Goal: Transaction & Acquisition: Book appointment/travel/reservation

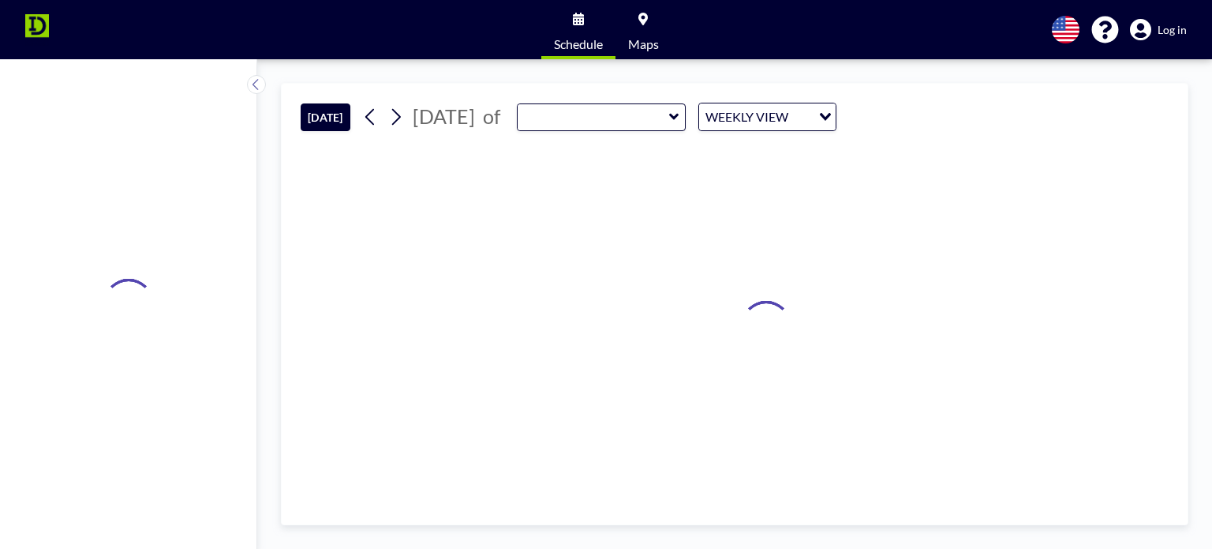
type input "RM 131 Conference Room"
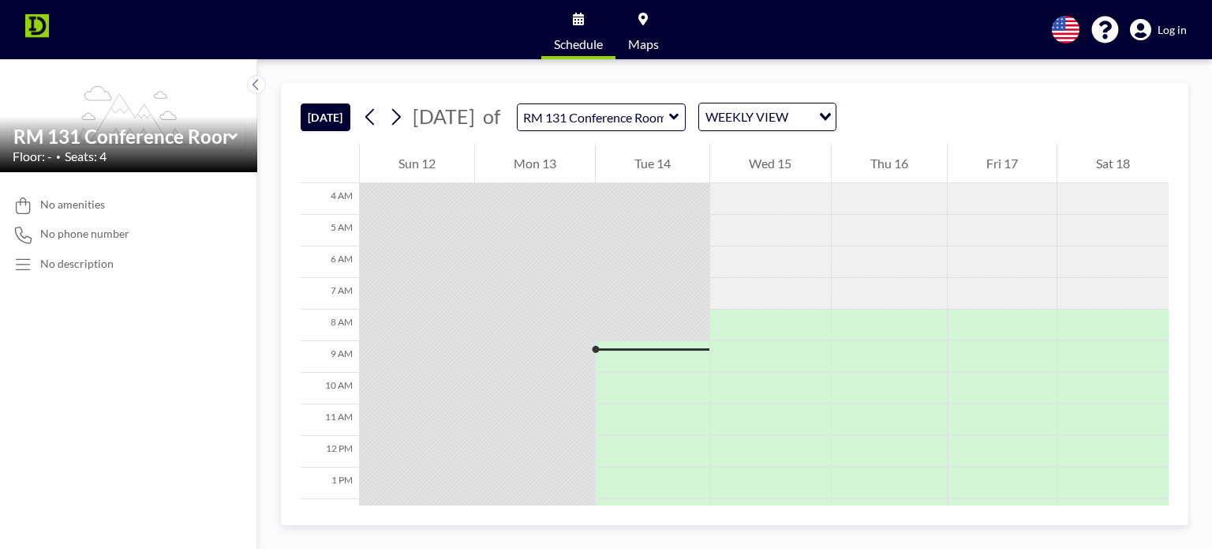
scroll to position [237, 0]
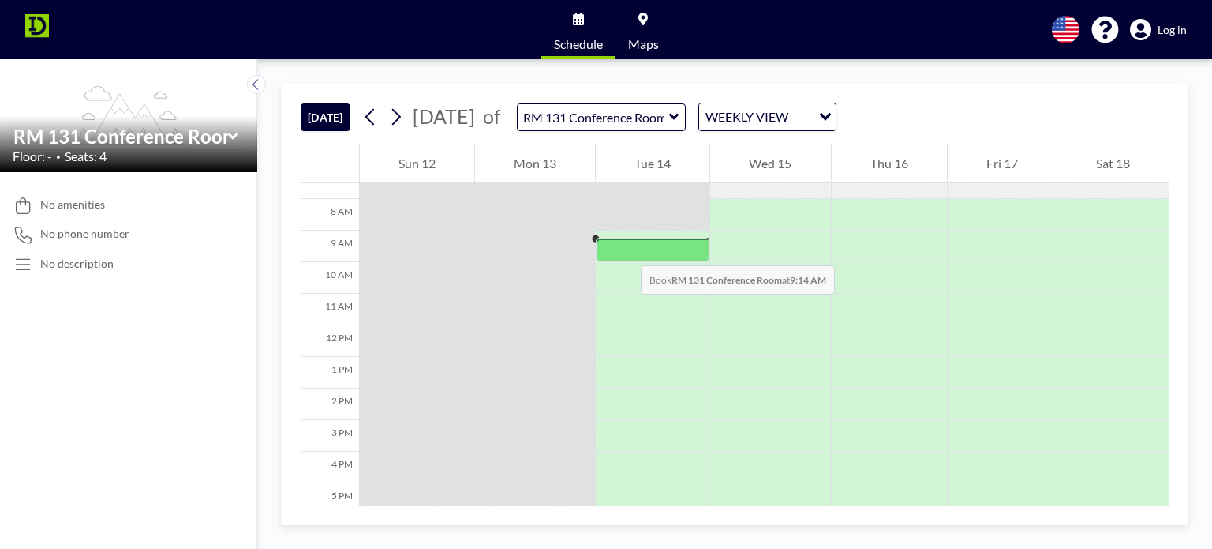
click at [625, 249] on div at bounding box center [653, 250] width 114 height 24
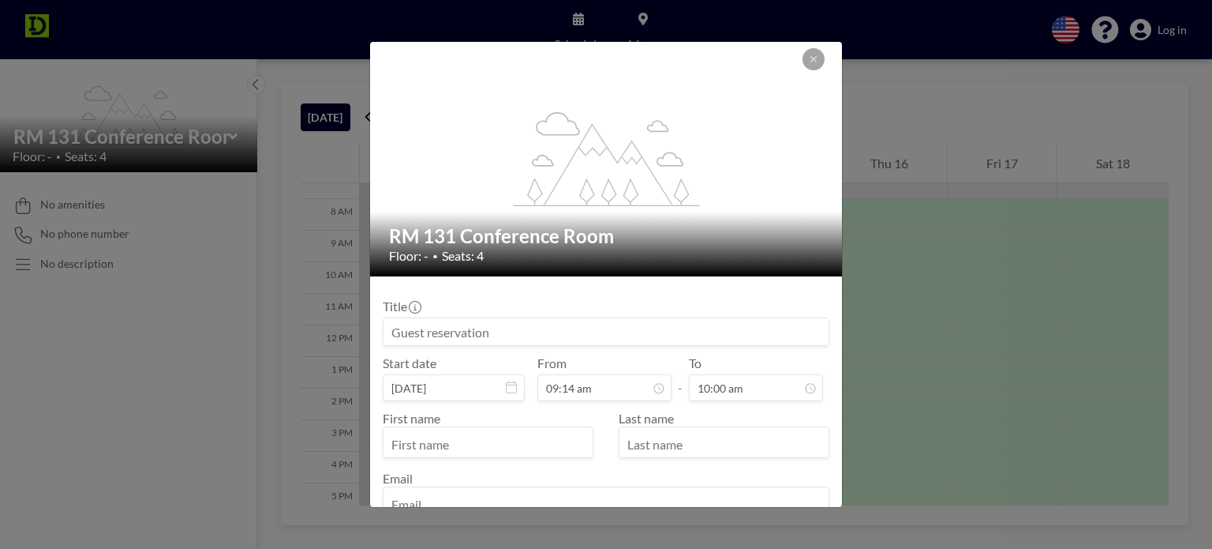
click at [485, 326] on input at bounding box center [606, 331] width 445 height 27
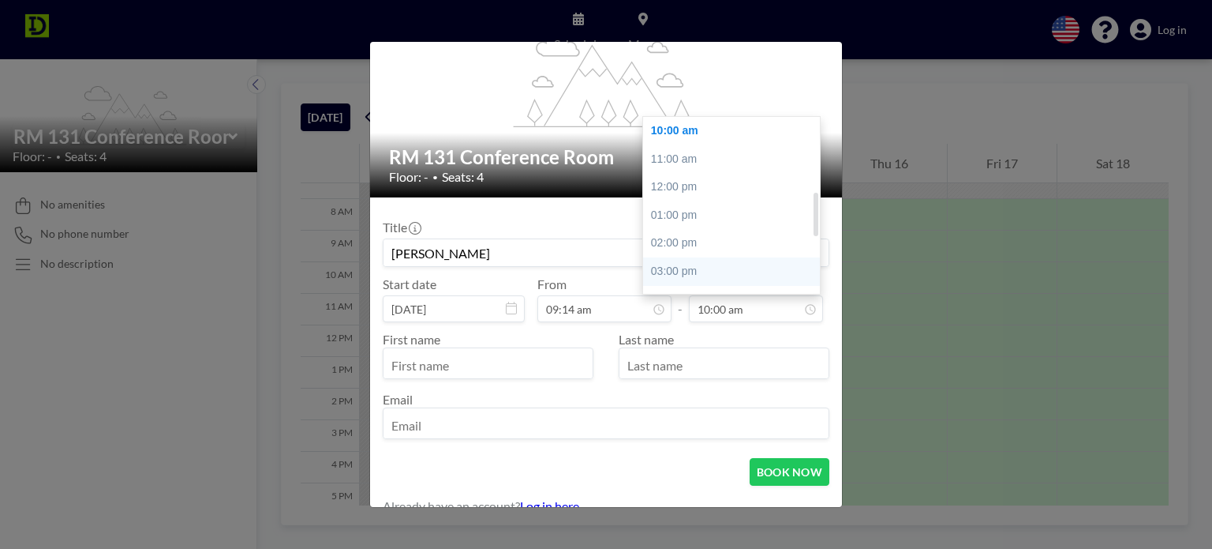
scroll to position [360, 0]
type input "[PERSON_NAME]"
click at [698, 220] on div "04:00 pm" at bounding box center [735, 221] width 185 height 28
type input "04:00 pm"
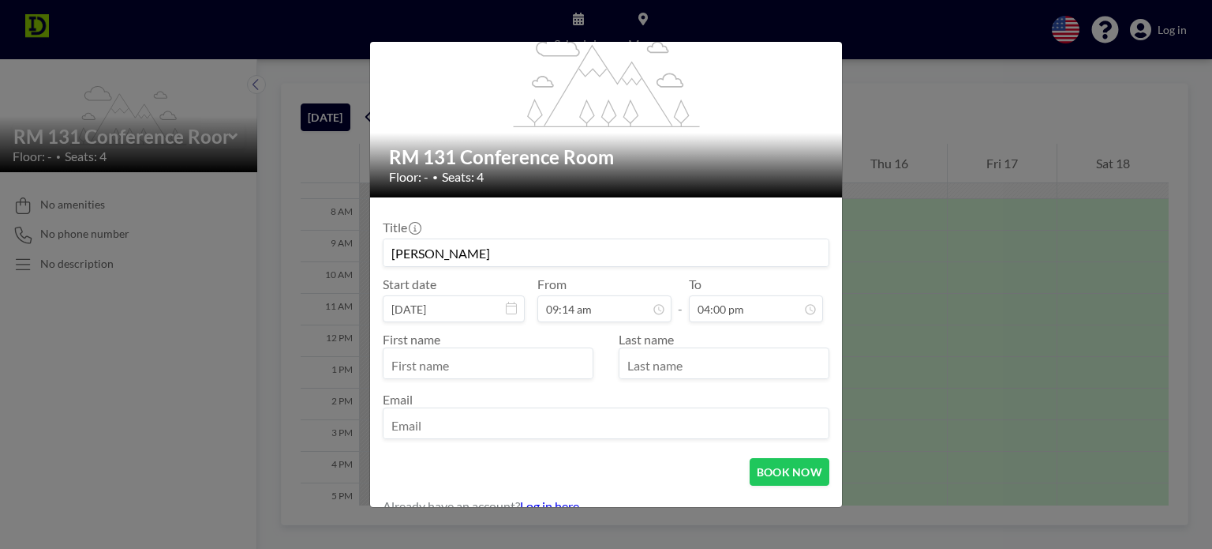
click at [466, 369] on input "text" at bounding box center [488, 364] width 209 height 27
type input "[PERSON_NAME]"
type input "y"
type input "Yanahan"
click at [423, 425] on input "email" at bounding box center [606, 424] width 445 height 27
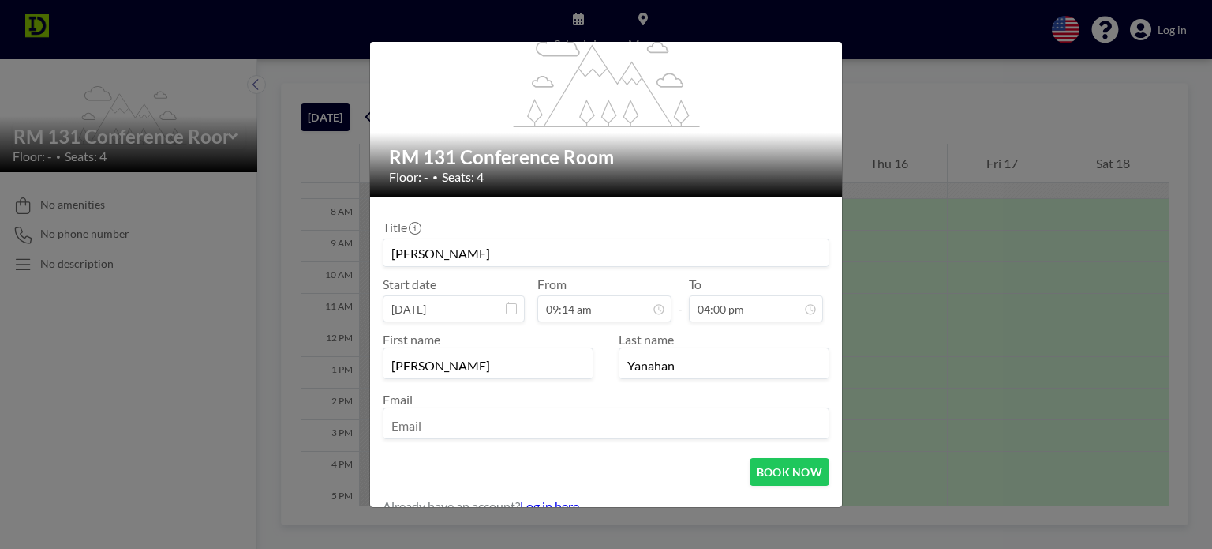
type input "[EMAIL_ADDRESS][DOMAIN_NAME]"
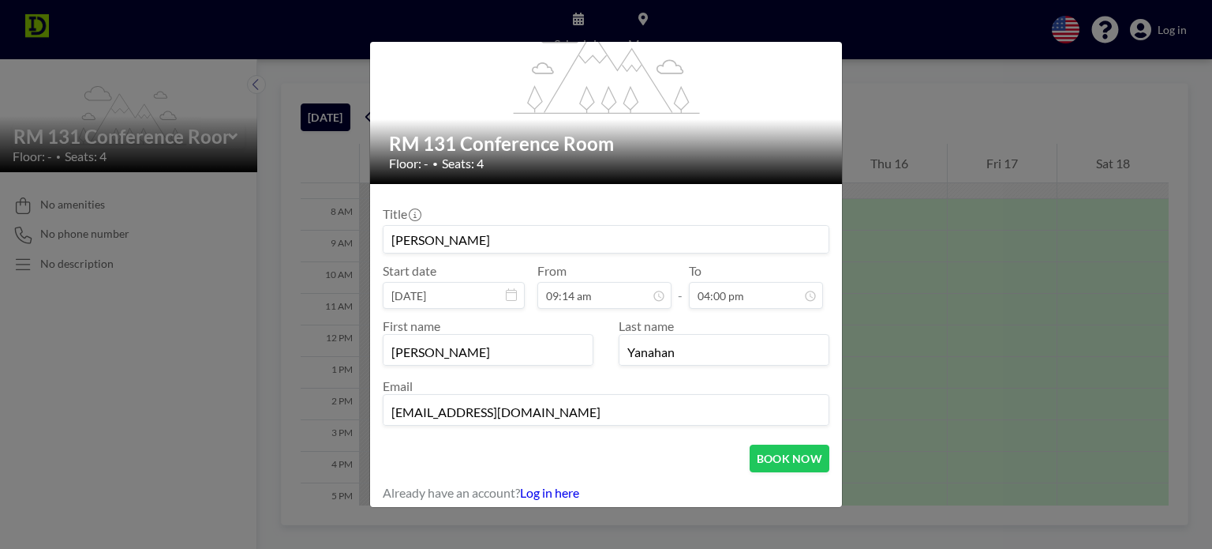
scroll to position [96, 0]
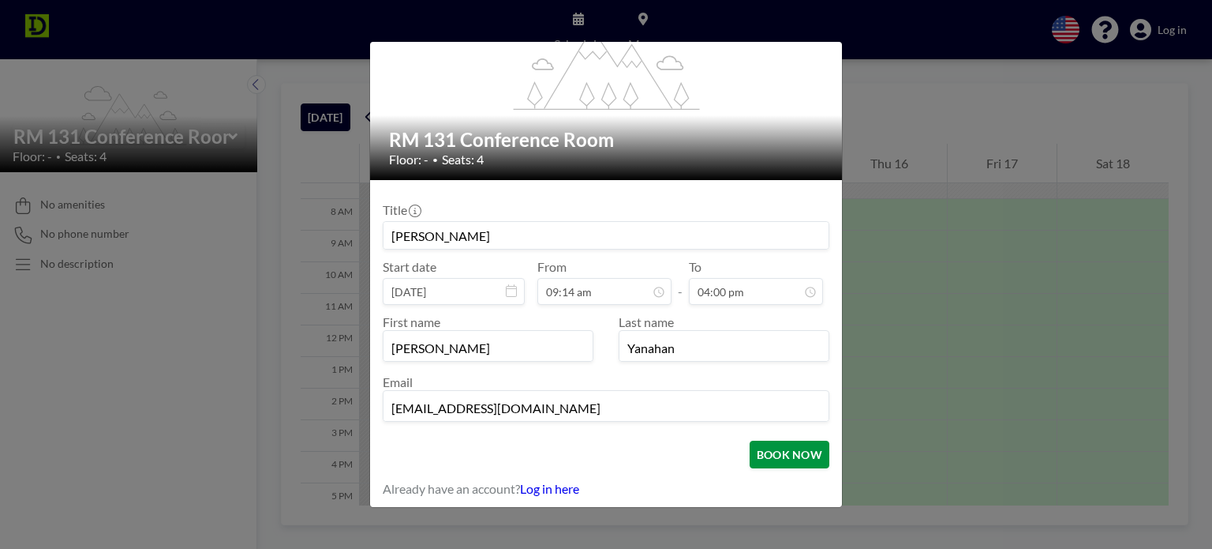
click at [781, 454] on button "BOOK NOW" at bounding box center [790, 454] width 80 height 28
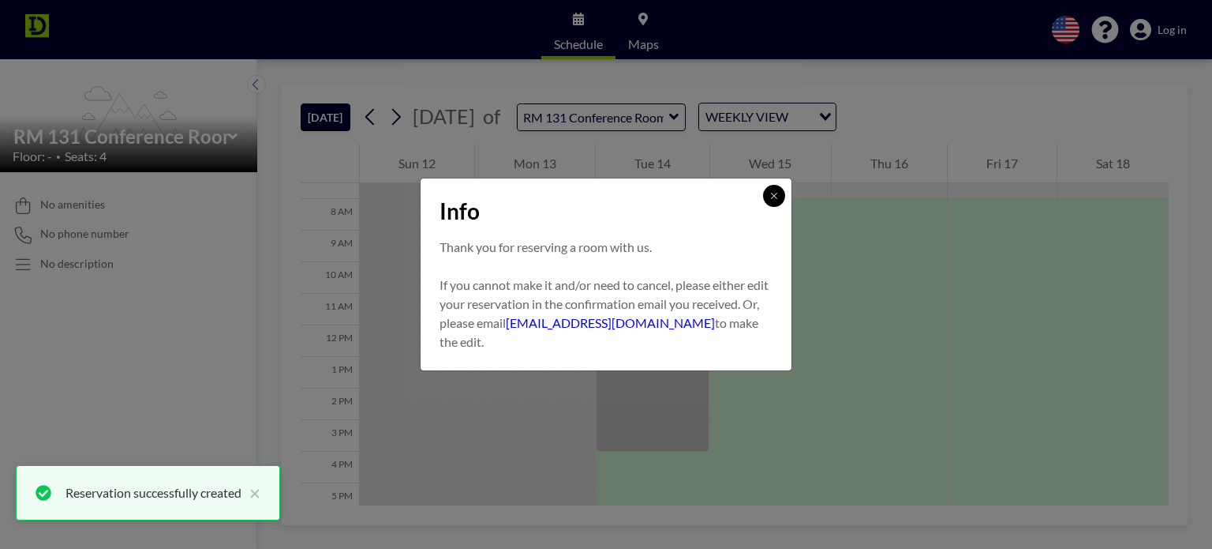
click at [777, 198] on icon at bounding box center [774, 195] width 9 height 9
